Goal: Information Seeking & Learning: Learn about a topic

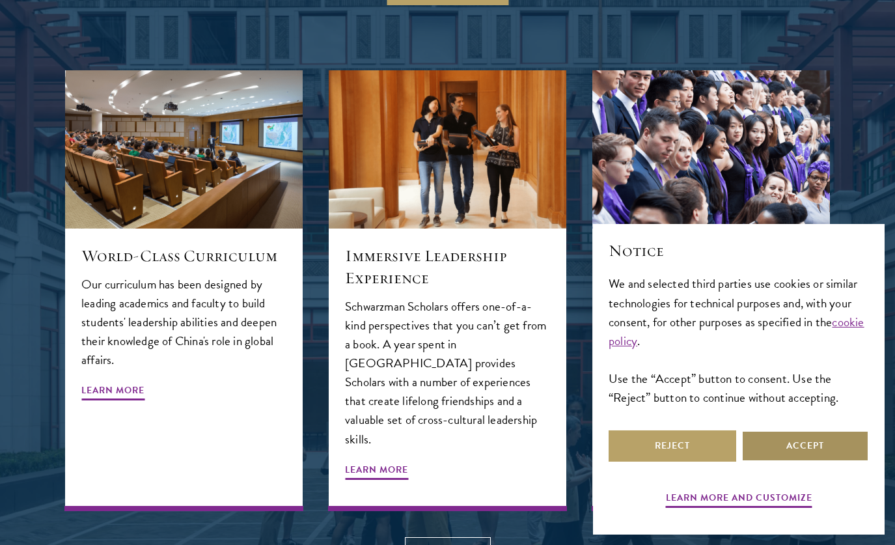
click at [811, 451] on button "Accept" at bounding box center [806, 445] width 128 height 31
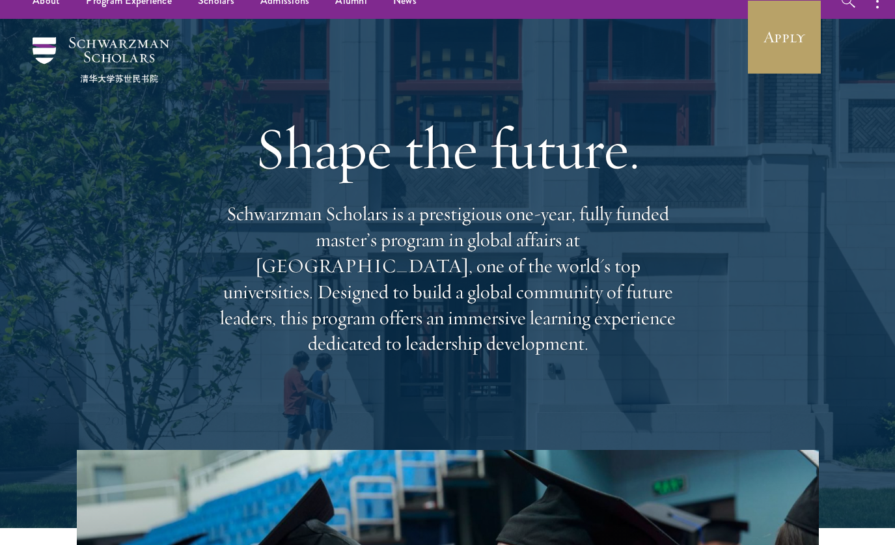
scroll to position [19, 0]
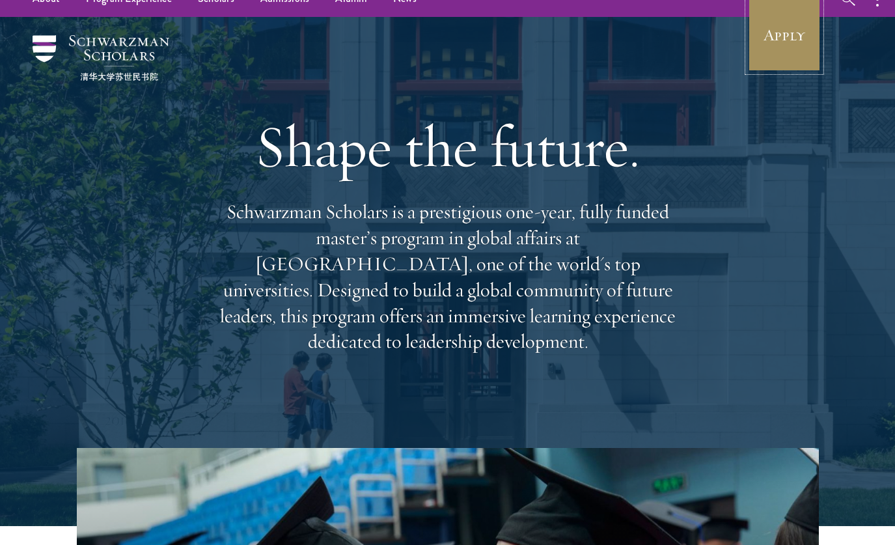
click at [808, 23] on link "Apply" at bounding box center [784, 35] width 73 height 73
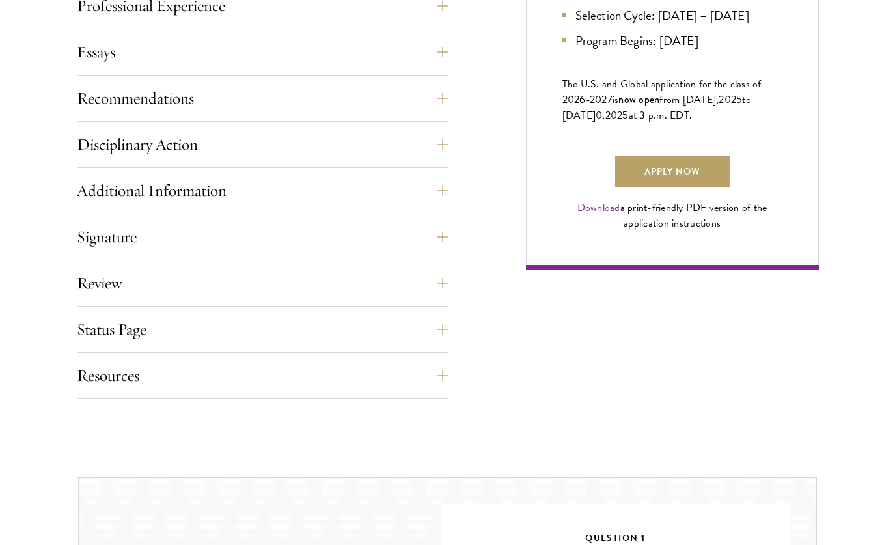
scroll to position [1043, 0]
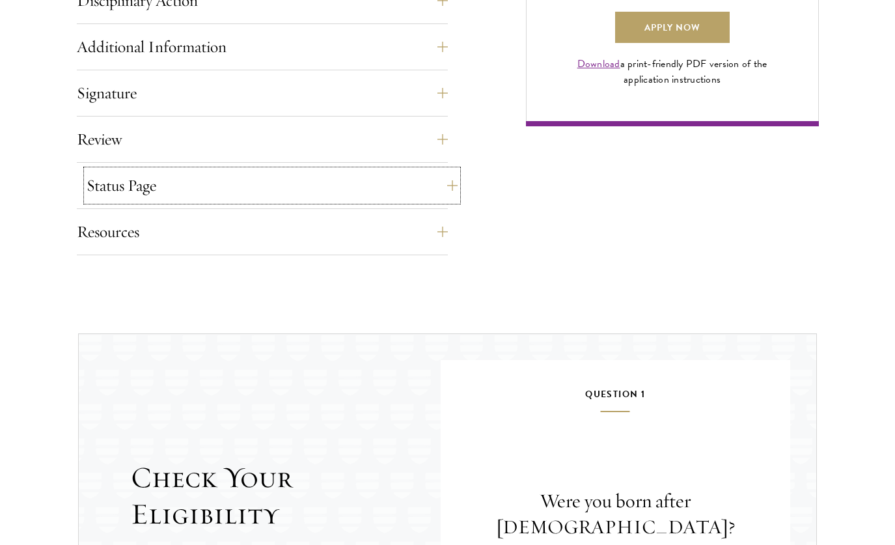
click at [264, 180] on button "Status Page" at bounding box center [272, 185] width 371 height 31
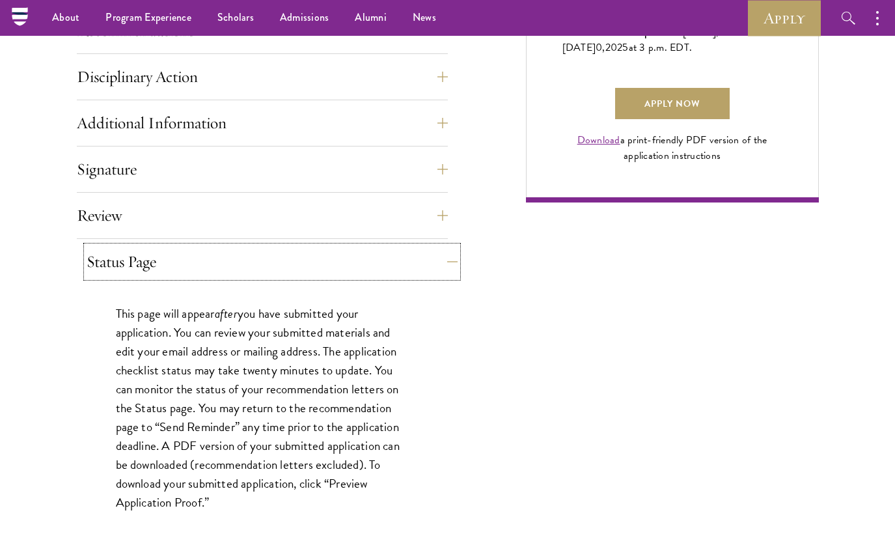
scroll to position [966, 0]
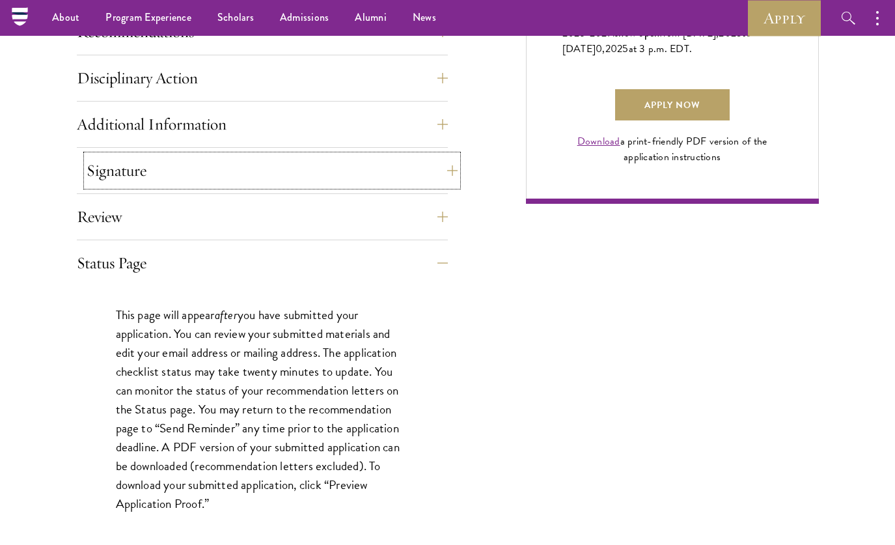
click at [264, 180] on button "Signature" at bounding box center [272, 170] width 371 height 31
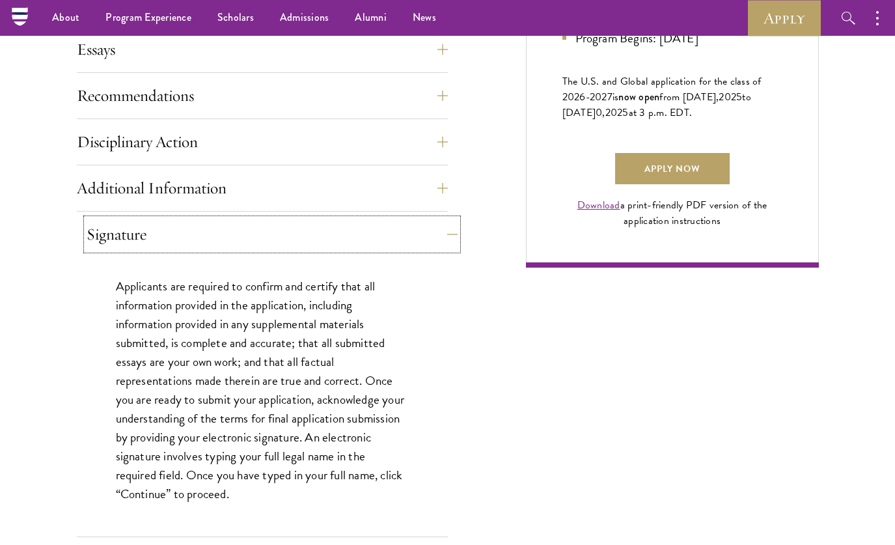
scroll to position [898, 0]
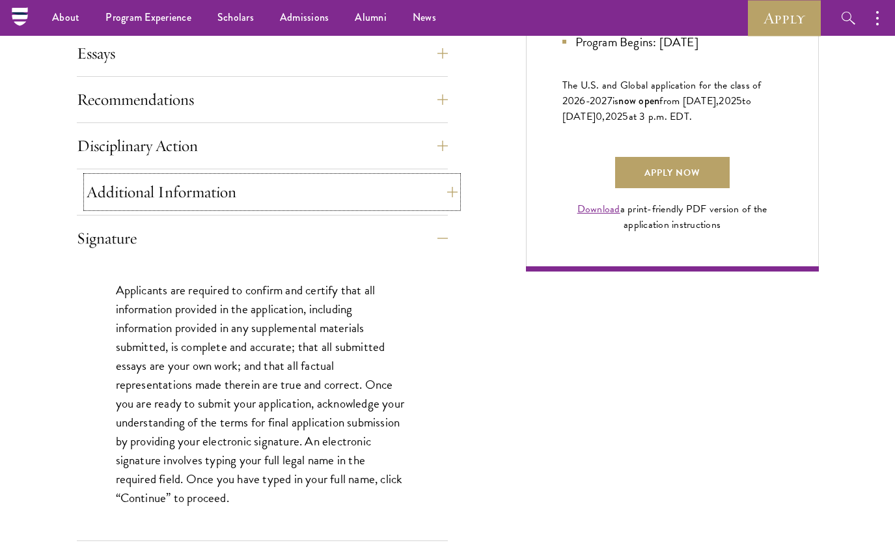
click at [264, 180] on button "Additional Information" at bounding box center [272, 191] width 371 height 31
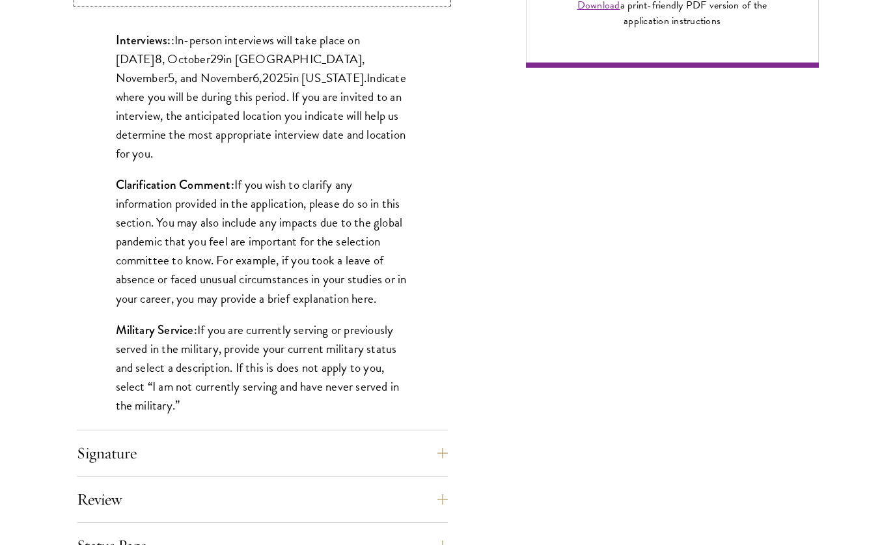
scroll to position [1208, 0]
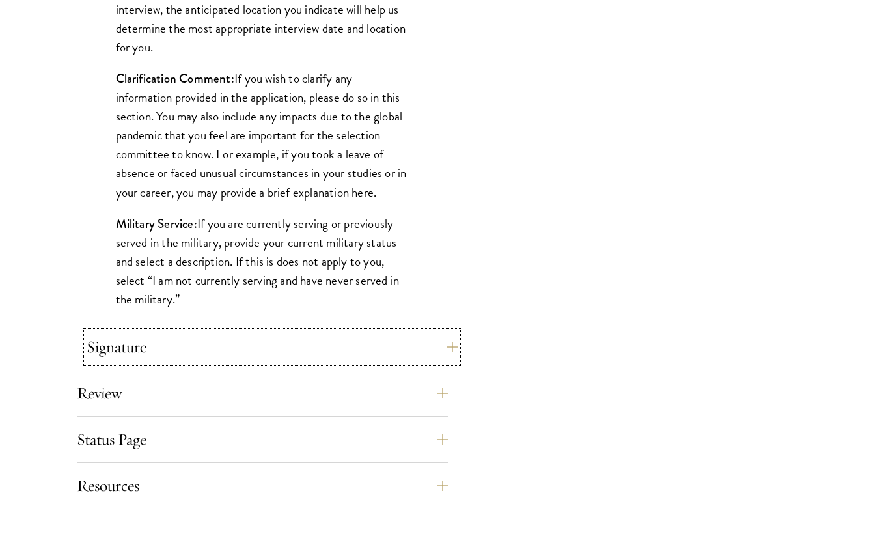
click at [237, 356] on button "Signature" at bounding box center [272, 346] width 371 height 31
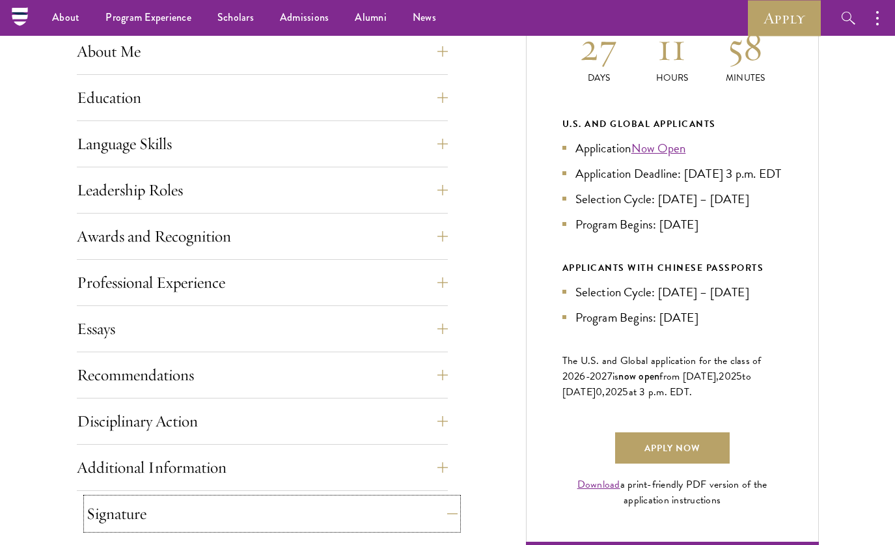
scroll to position [566, 0]
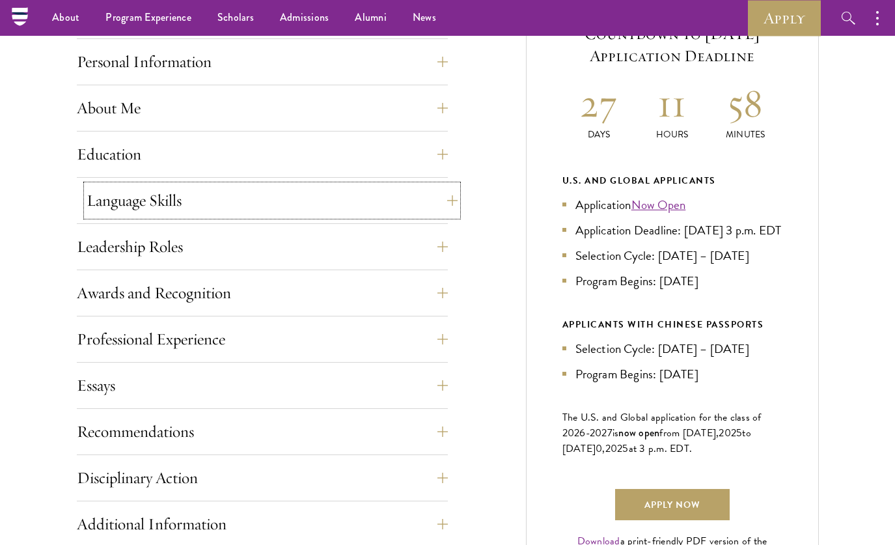
click at [182, 188] on button "Language Skills" at bounding box center [272, 200] width 371 height 31
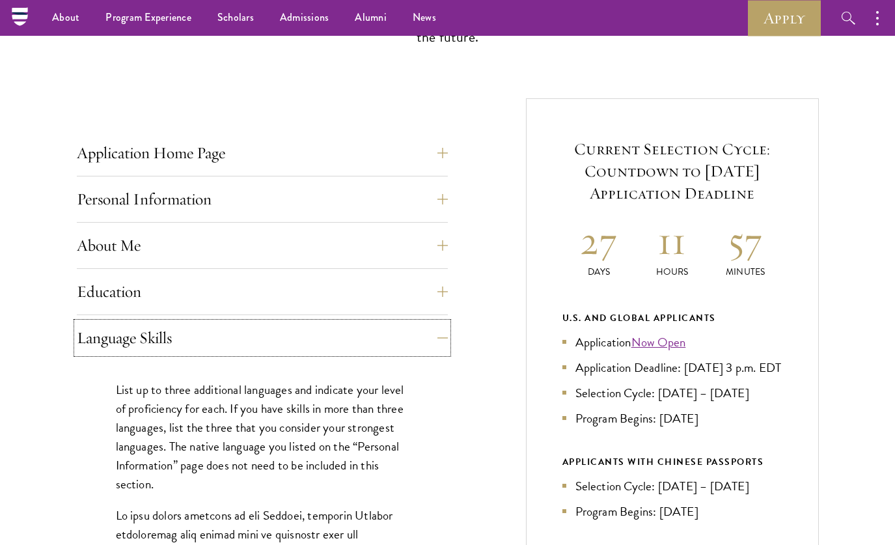
scroll to position [428, 0]
click at [326, 157] on button "Application Home Page" at bounding box center [272, 153] width 371 height 31
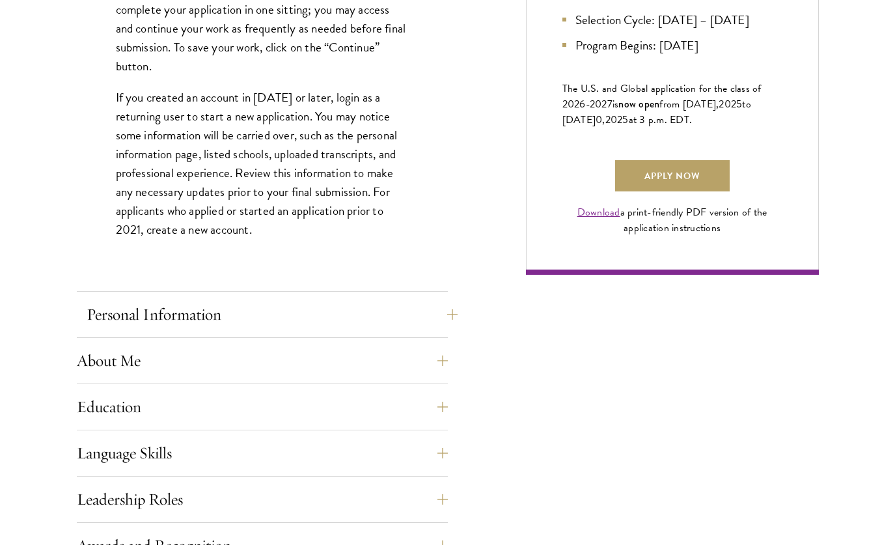
scroll to position [1039, 0]
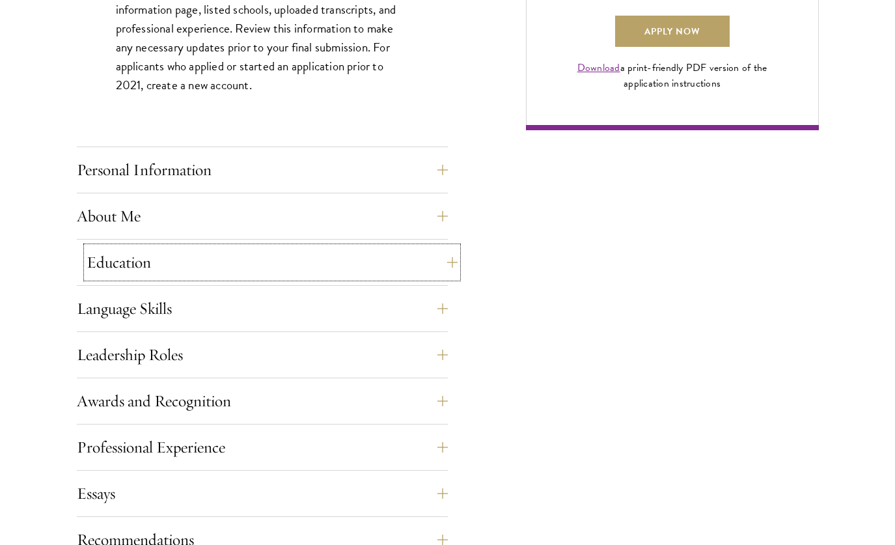
click at [270, 274] on button "Education" at bounding box center [272, 262] width 371 height 31
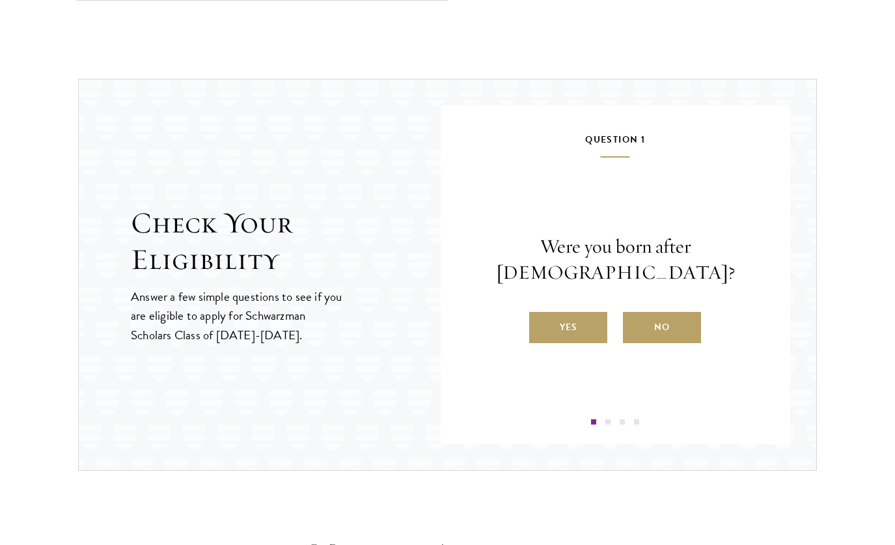
scroll to position [2834, 0]
click at [578, 311] on label "Yes" at bounding box center [568, 326] width 78 height 31
click at [541, 313] on input "Yes" at bounding box center [535, 319] width 12 height 12
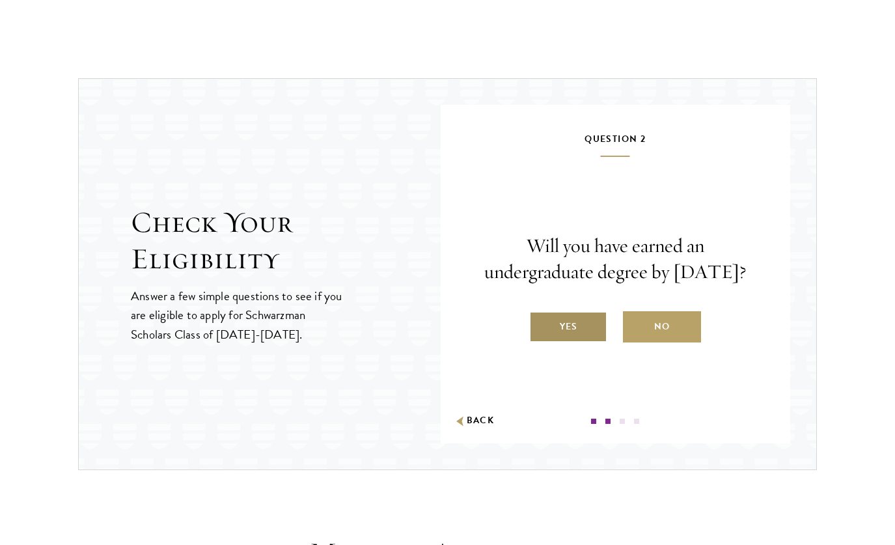
click at [574, 343] on label "Yes" at bounding box center [568, 326] width 78 height 31
click at [541, 324] on input "Yes" at bounding box center [535, 319] width 12 height 12
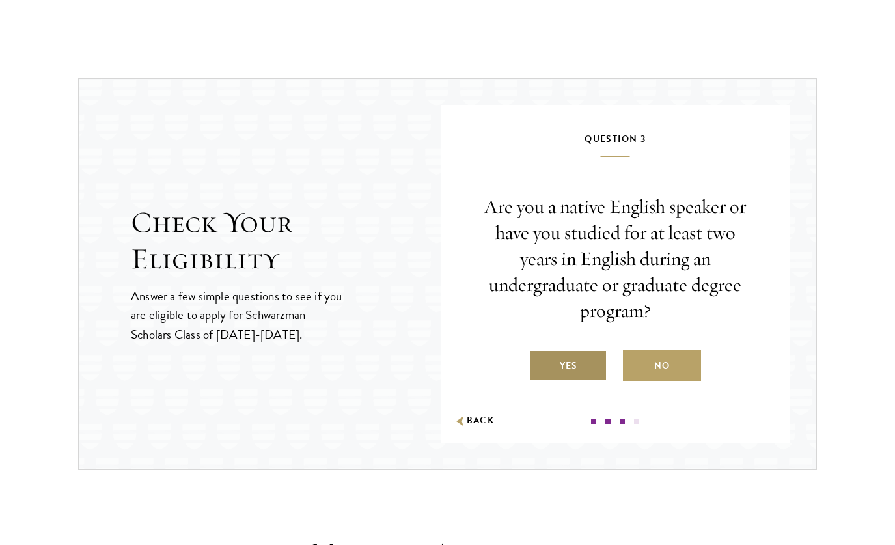
click at [572, 371] on label "Yes" at bounding box center [568, 365] width 78 height 31
click at [541, 363] on input "Yes" at bounding box center [535, 358] width 12 height 12
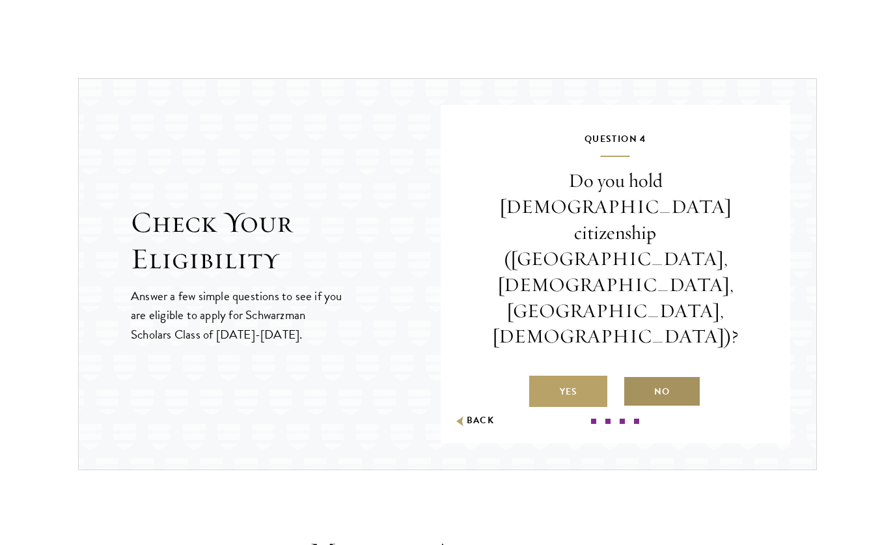
click at [656, 376] on label "No" at bounding box center [662, 391] width 78 height 31
click at [635, 378] on input "No" at bounding box center [629, 384] width 12 height 12
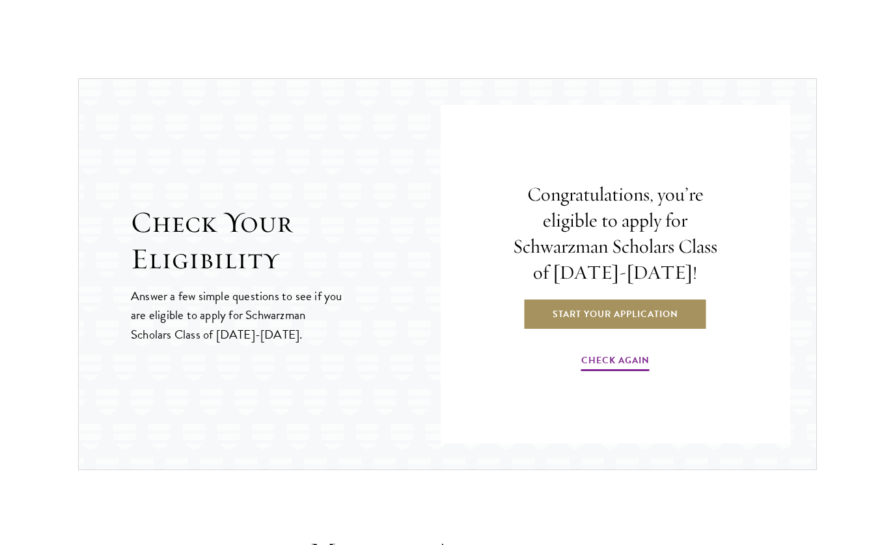
click at [659, 318] on link "Start Your Application" at bounding box center [616, 313] width 184 height 31
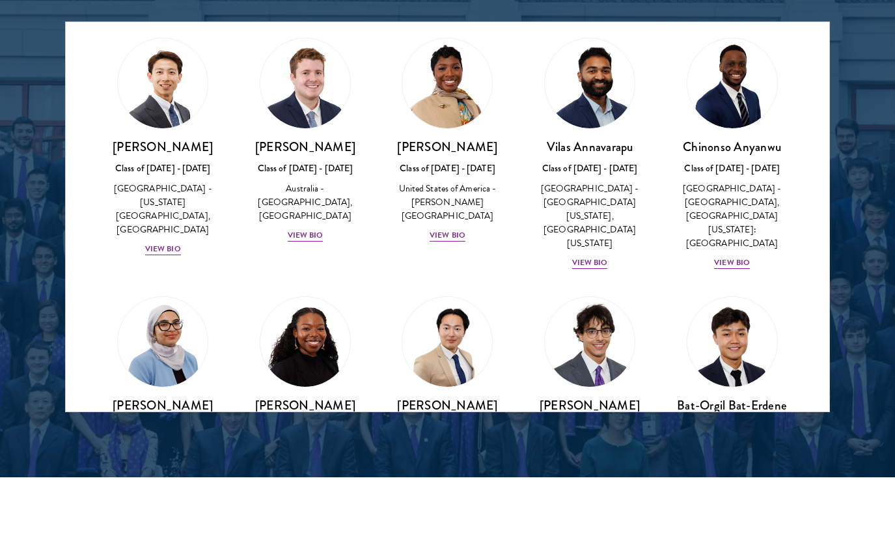
scroll to position [528, 0]
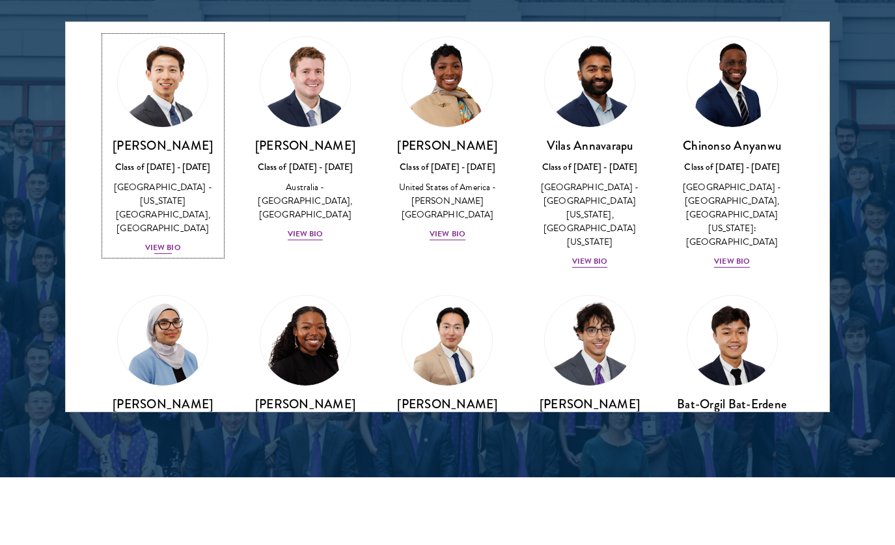
click at [173, 242] on div "View Bio" at bounding box center [163, 248] width 36 height 12
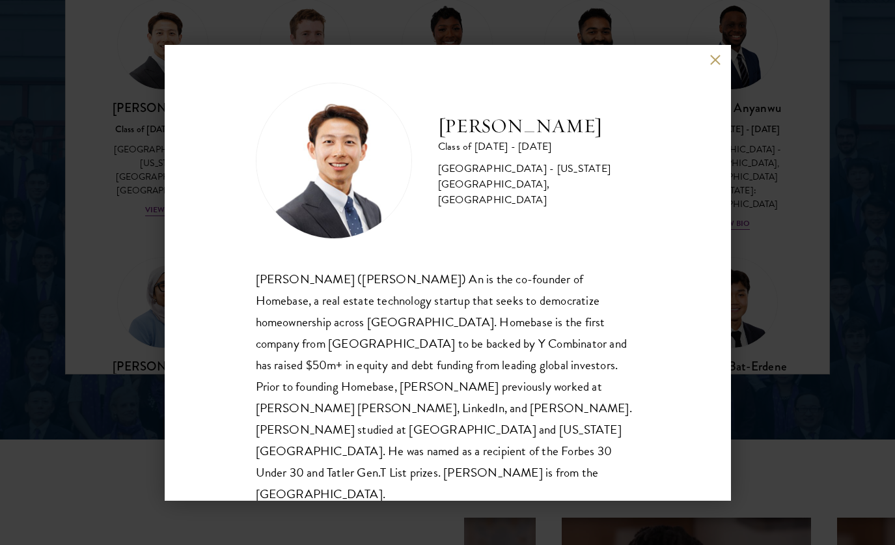
scroll to position [1728, 0]
click at [718, 59] on button at bounding box center [715, 60] width 11 height 11
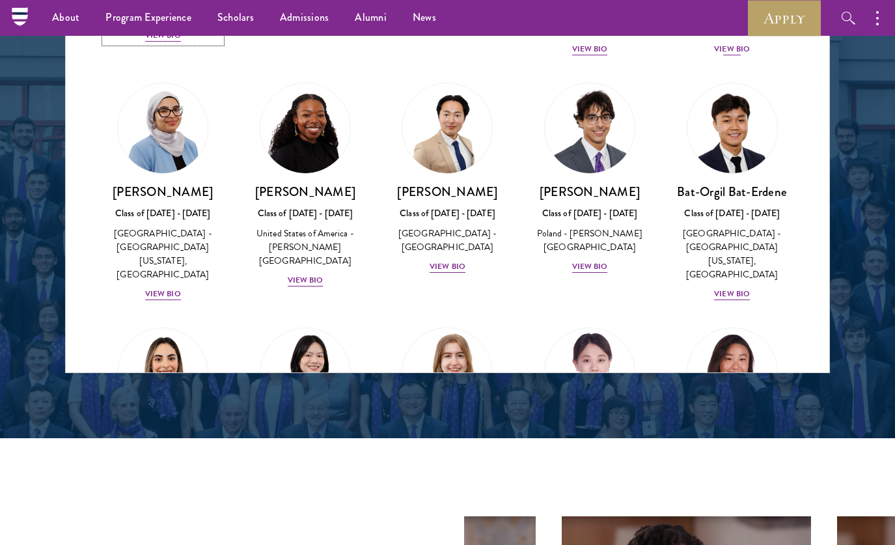
scroll to position [712, 0]
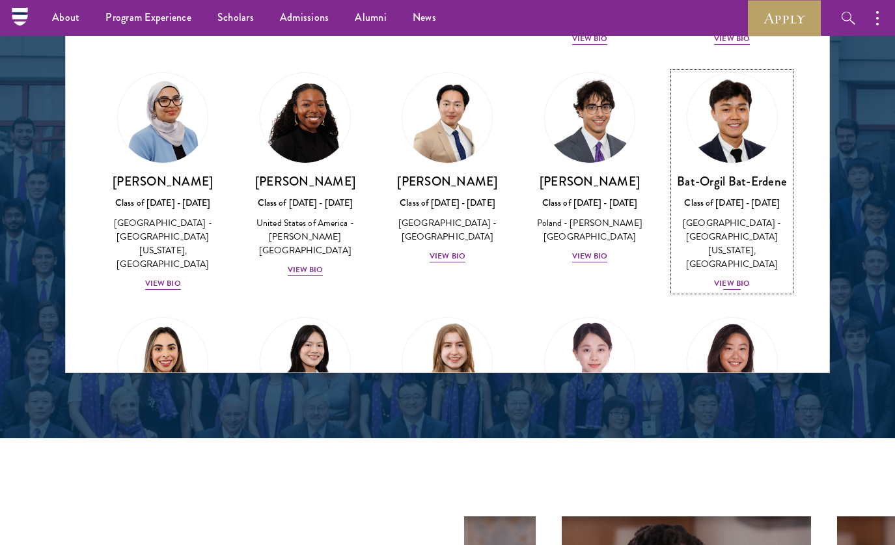
click at [735, 277] on div "View Bio" at bounding box center [732, 283] width 36 height 12
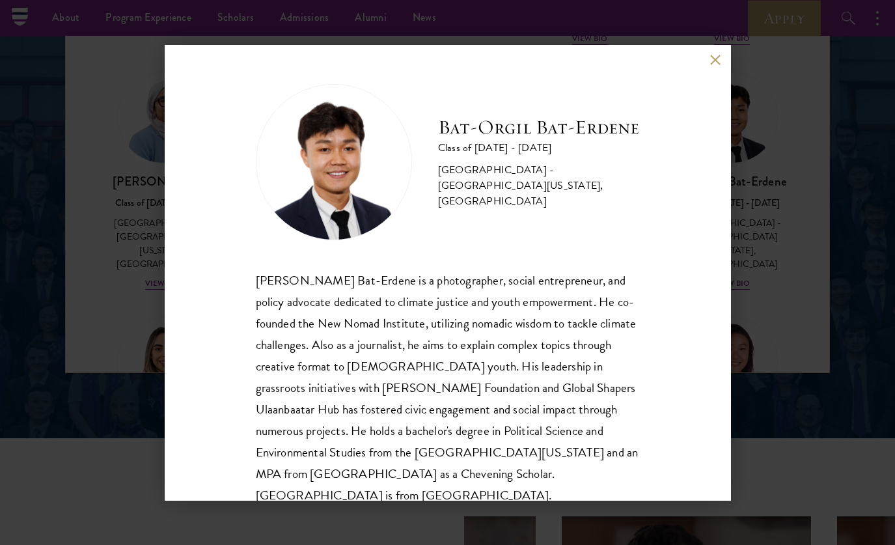
scroll to position [23, 0]
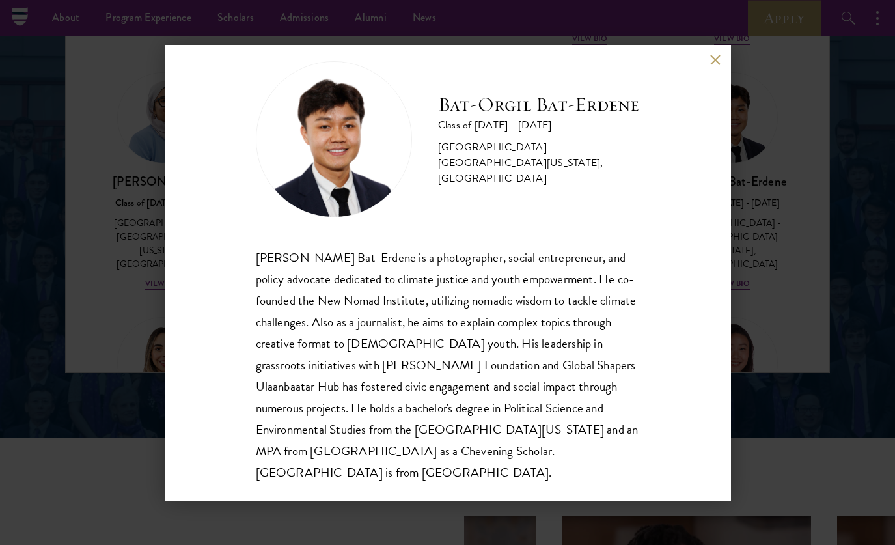
click at [753, 221] on div "Bat-Orgil Bat-Erdene Class of 2025 - 2026 Mongolia - University of Arizona, Uni…" at bounding box center [447, 272] width 895 height 545
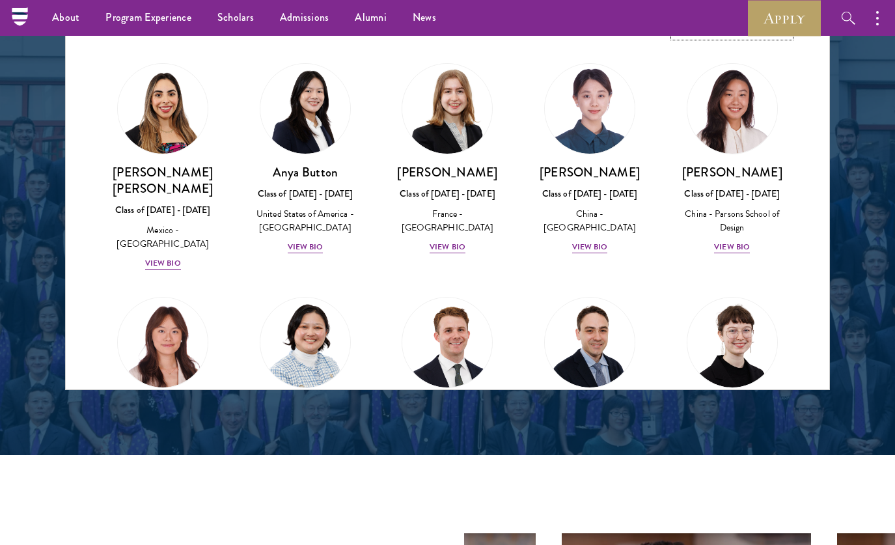
scroll to position [994, 0]
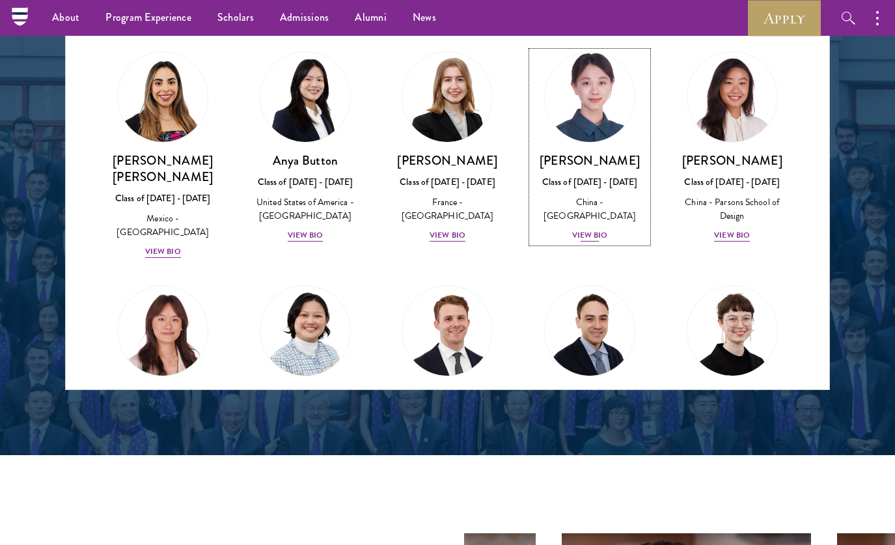
click at [584, 229] on div "View Bio" at bounding box center [590, 235] width 36 height 12
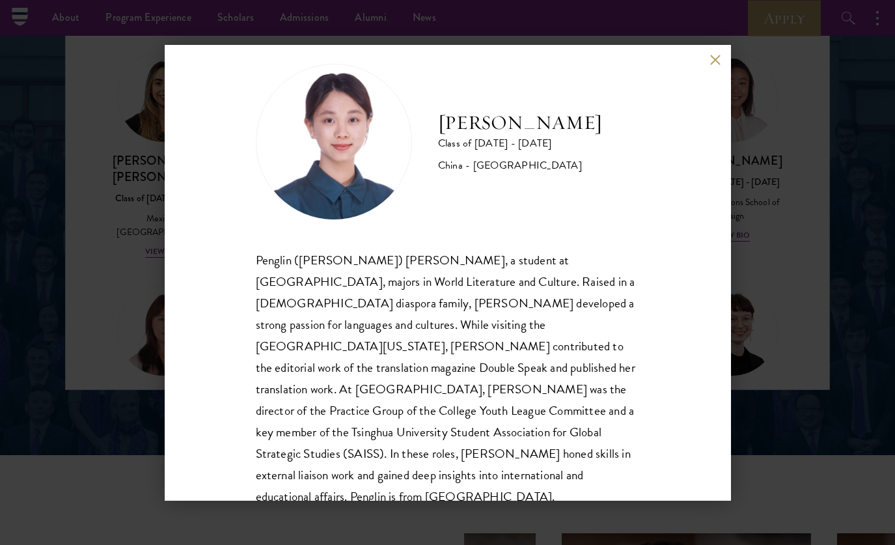
scroll to position [23, 0]
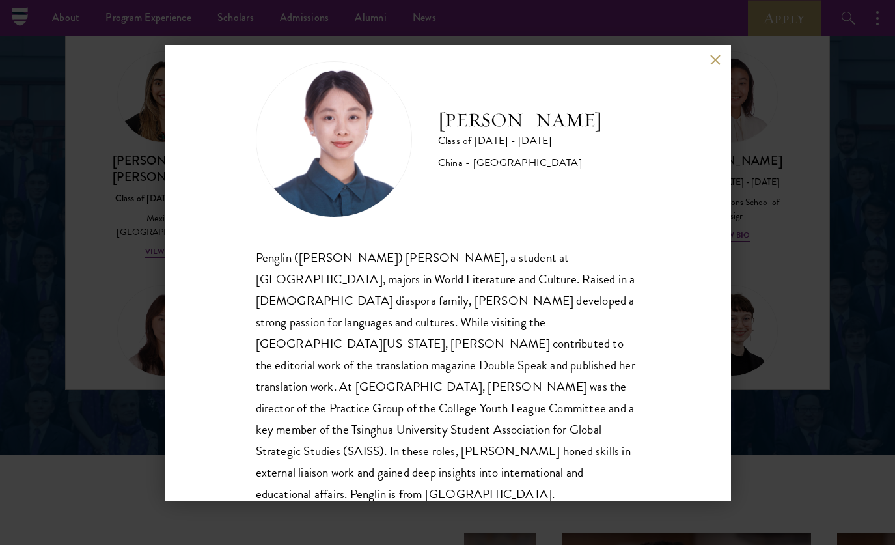
click at [494, 284] on div "Penglin (Claire) Chen, a student at Tsinghua University, majors in World Litera…" at bounding box center [448, 376] width 384 height 259
click at [770, 234] on div "Claire Chen Class of 2025 - 2026 China - Tsinghua University Penglin (Claire) C…" at bounding box center [447, 272] width 895 height 545
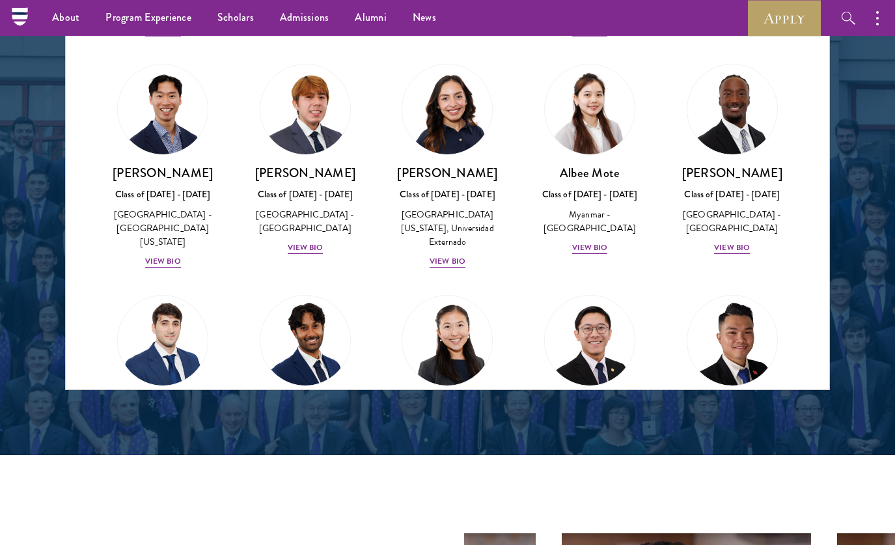
scroll to position [4505, 0]
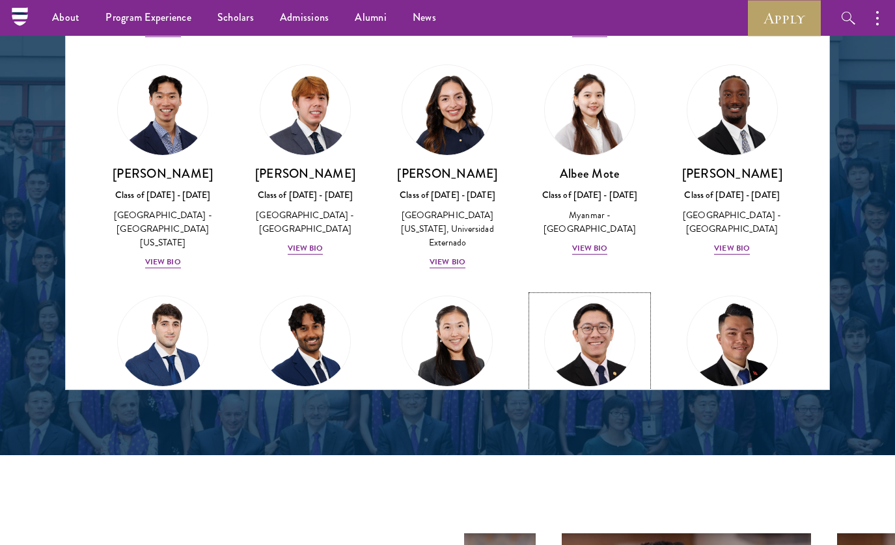
click at [599, 528] on div "View Bio" at bounding box center [590, 534] width 36 height 12
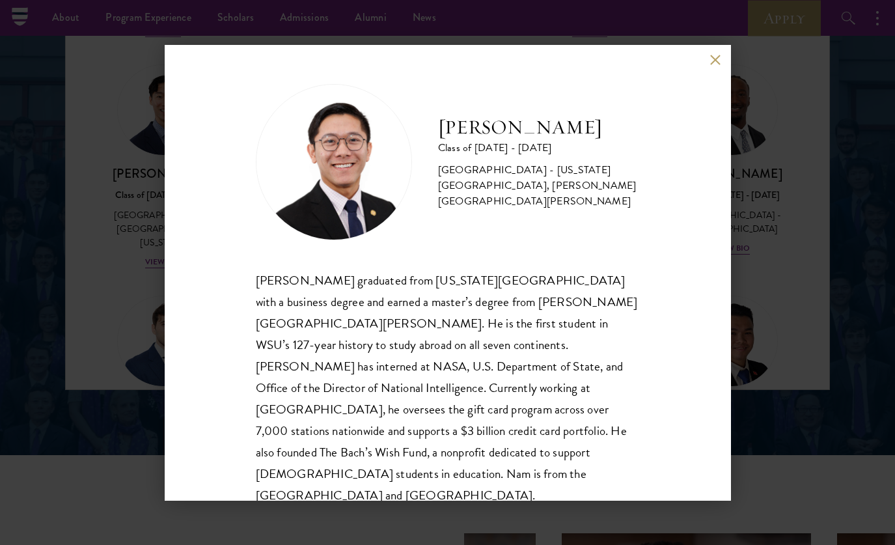
scroll to position [1, 0]
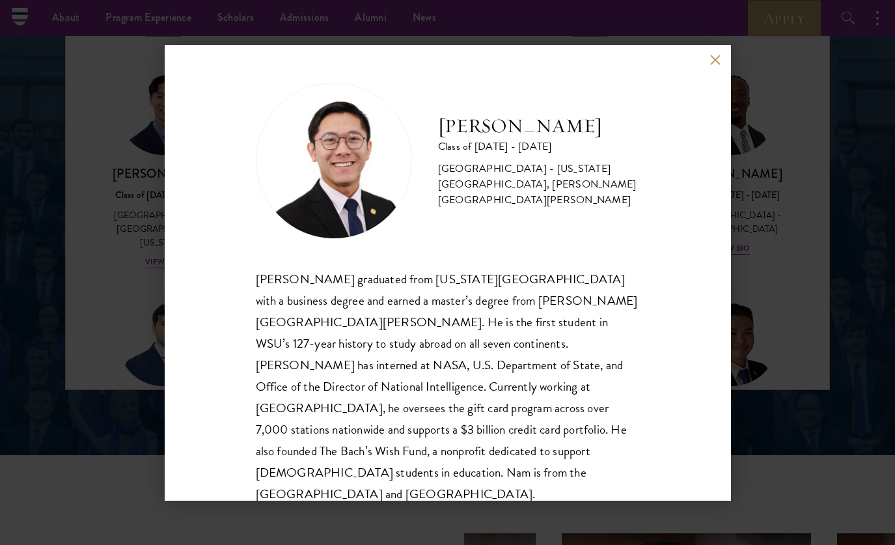
click at [794, 117] on div "Nam Nguyen Class of 2025 - 2026 United States of America - Washington State Uni…" at bounding box center [447, 272] width 895 height 545
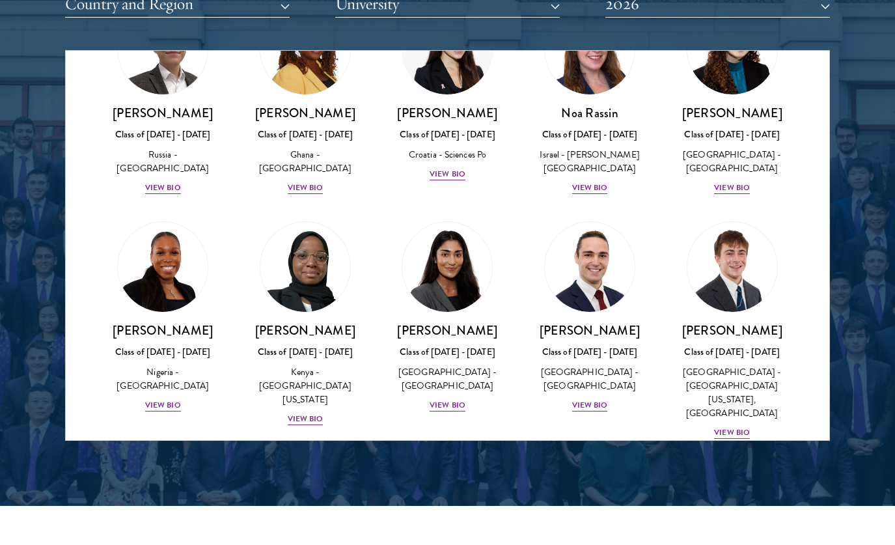
scroll to position [5100, 0]
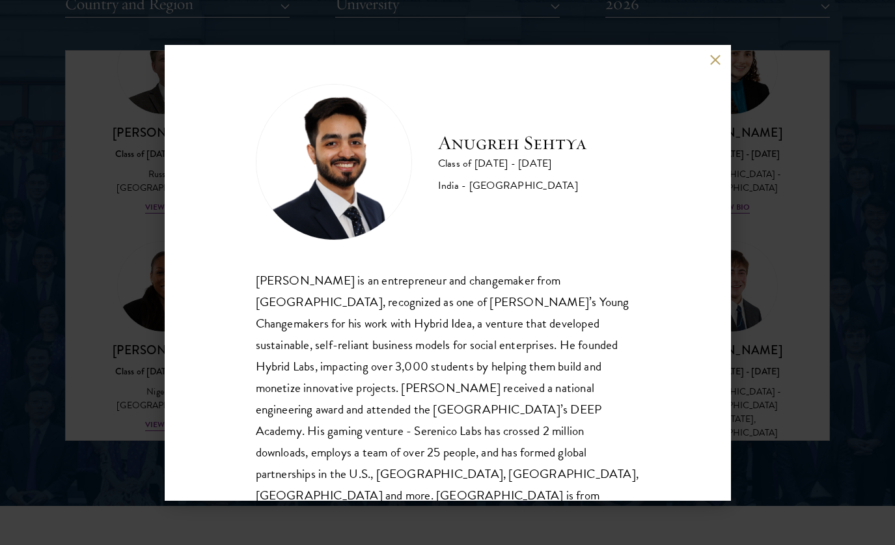
scroll to position [23, 0]
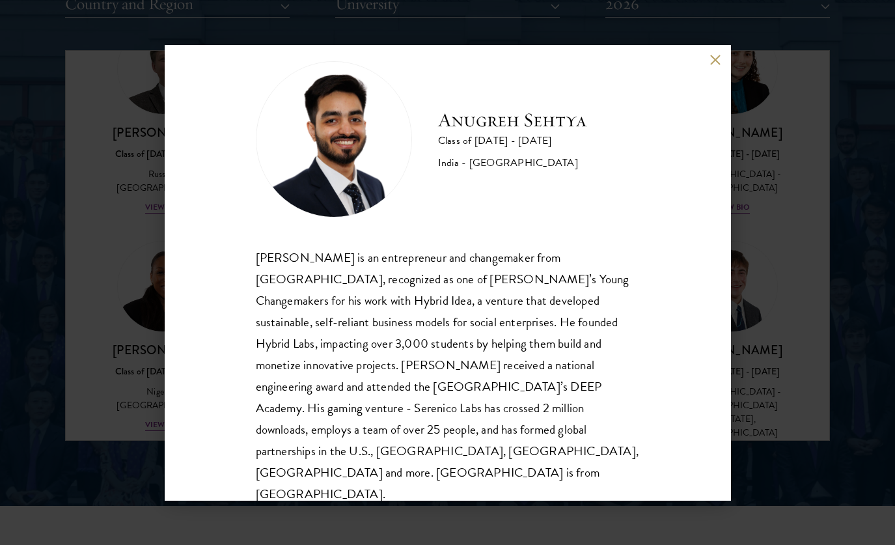
click at [744, 244] on div "Anugreh Sehtya Class of 2025 - 2026 India - SRM University Anugreh Sehtya is an…" at bounding box center [447, 272] width 895 height 545
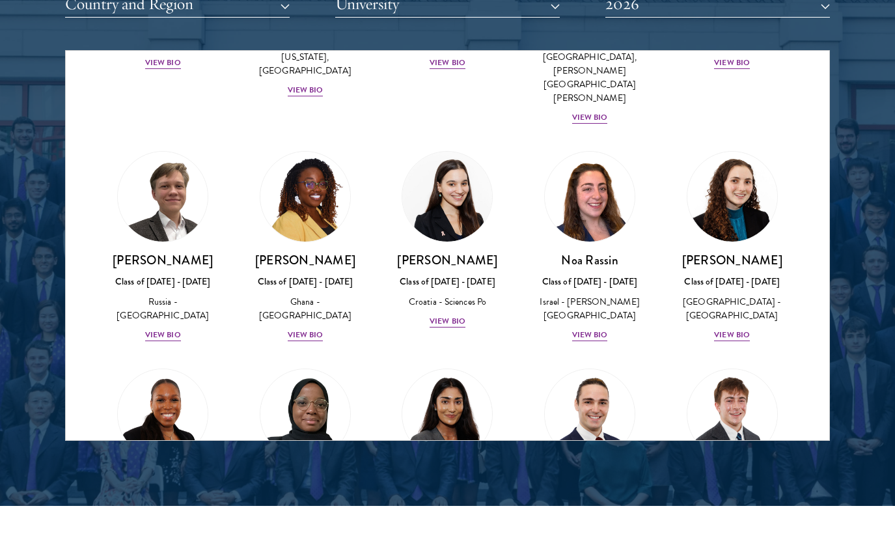
scroll to position [5012, 0]
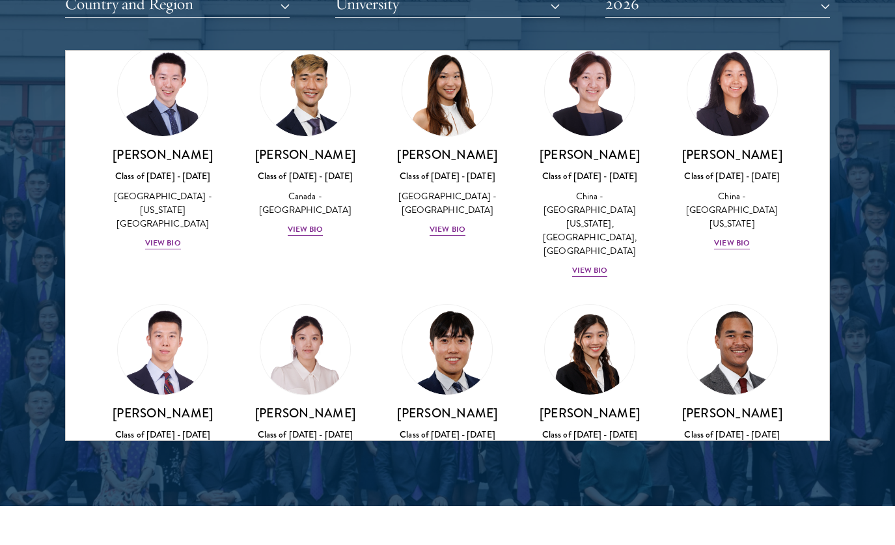
scroll to position [3711, 0]
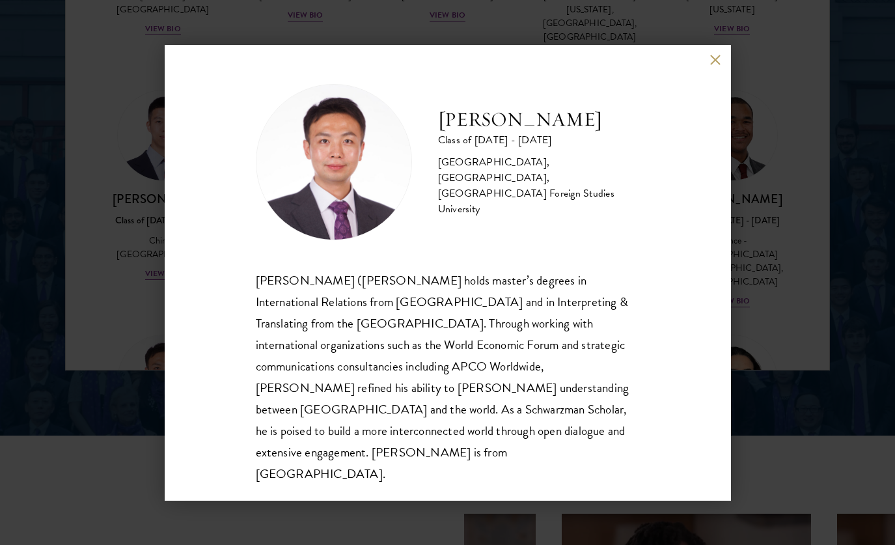
scroll to position [1732, 0]
click at [740, 178] on div "Anthony Ma Class of 2025 - 2026 China - Northwest University, China, Beijing Fo…" at bounding box center [447, 272] width 895 height 545
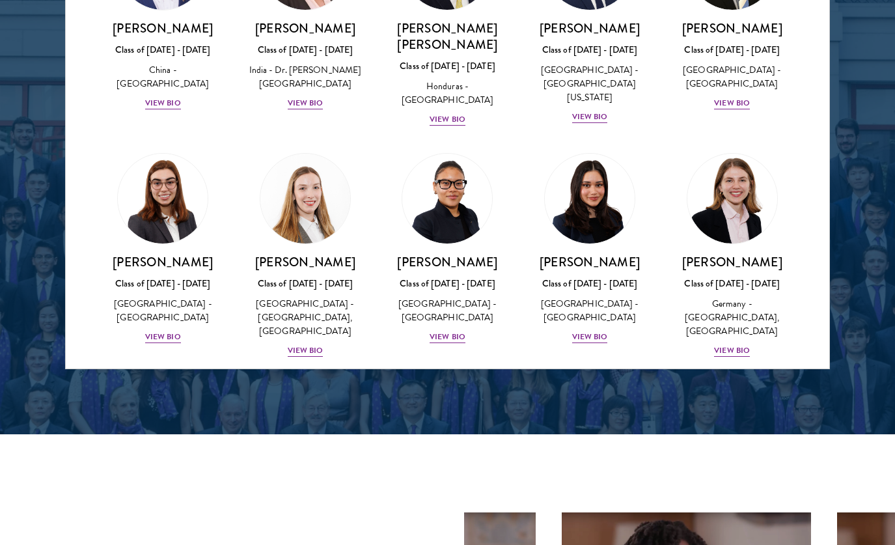
scroll to position [2848, 0]
